Goal: Find specific page/section: Find specific page/section

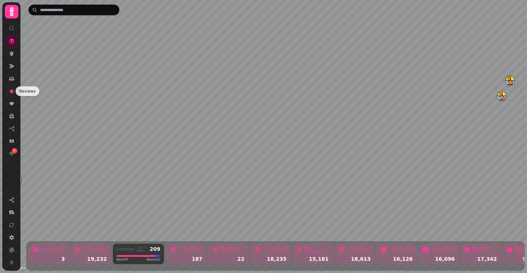
click at [9, 92] on icon at bounding box center [12, 91] width 6 height 6
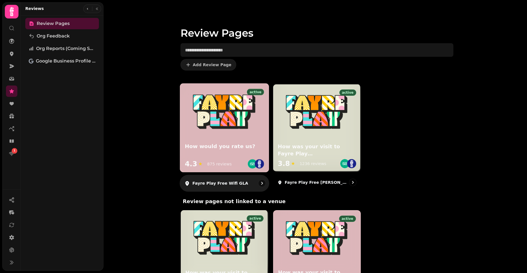
click at [227, 143] on div "How would you rate us? 4.3 ★ 875 reviews" at bounding box center [224, 156] width 88 height 31
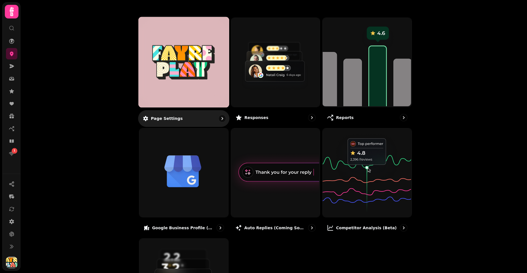
scroll to position [34, 0]
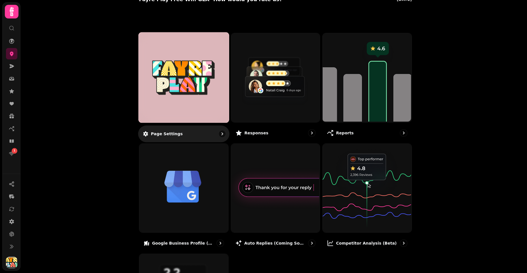
click at [181, 92] on img at bounding box center [184, 77] width 68 height 37
